Goal: Task Accomplishment & Management: Use online tool/utility

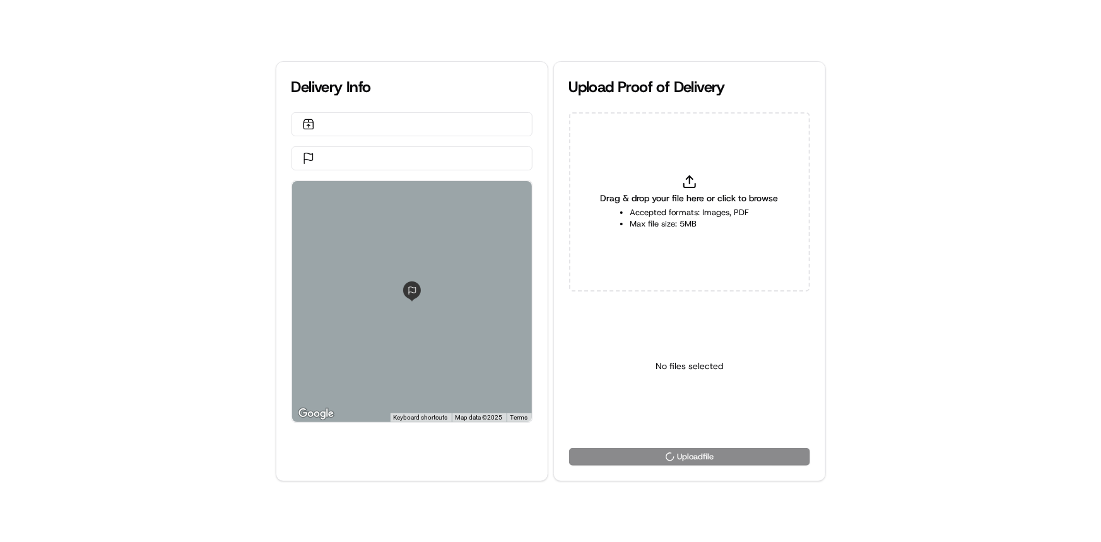
click at [744, 167] on div "Drag & drop your file here or click to browse Accepted formats: Images, PDF Max…" at bounding box center [689, 201] width 241 height 179
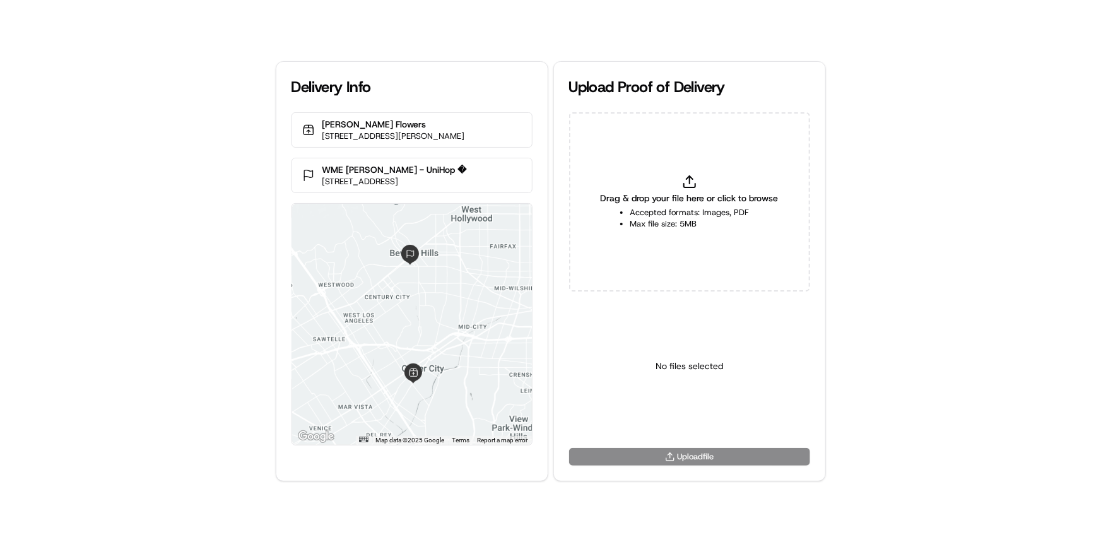
type input "C:\fakepath\Delivered to customer's address.png"
click at [713, 413] on html "Delivery Info [PERSON_NAME] Flowers [STREET_ADDRESS][PERSON_NAME] WME [PERSON_N…" at bounding box center [550, 271] width 1101 height 542
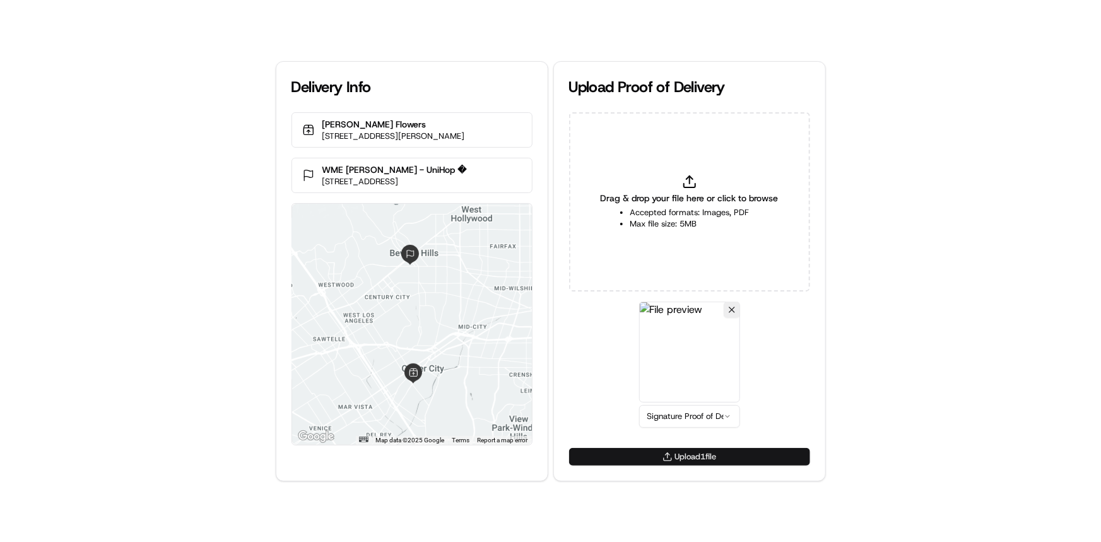
click at [754, 452] on button "Upload 1 file" at bounding box center [689, 457] width 241 height 18
